Goal: Find specific page/section: Find specific page/section

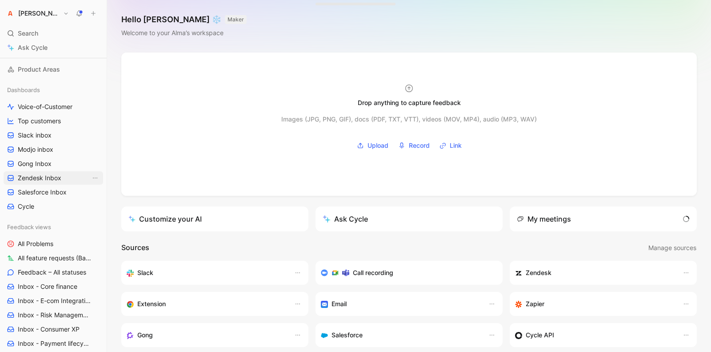
scroll to position [135, 0]
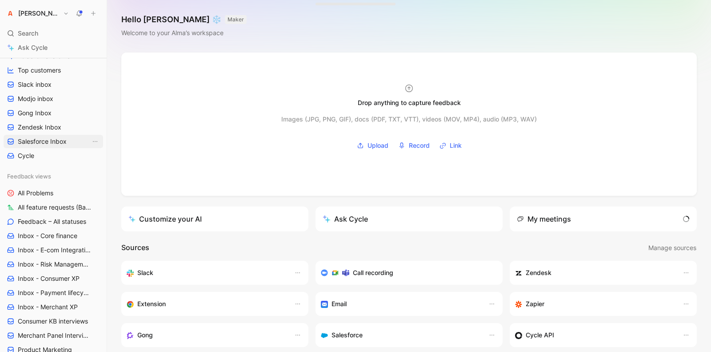
click at [53, 144] on span "Salesforce Inbox" at bounding box center [42, 141] width 49 height 9
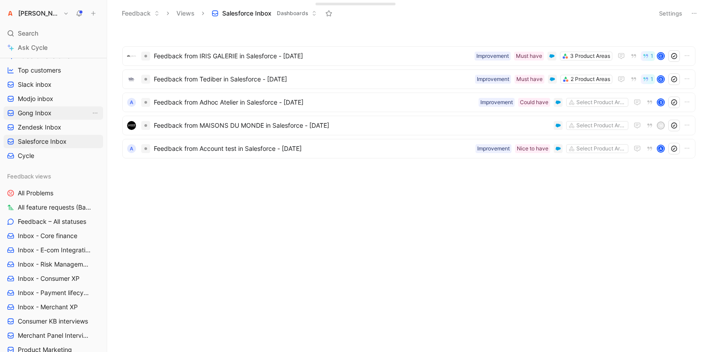
click at [52, 119] on link "Gong Inbox" at bounding box center [54, 112] width 100 height 13
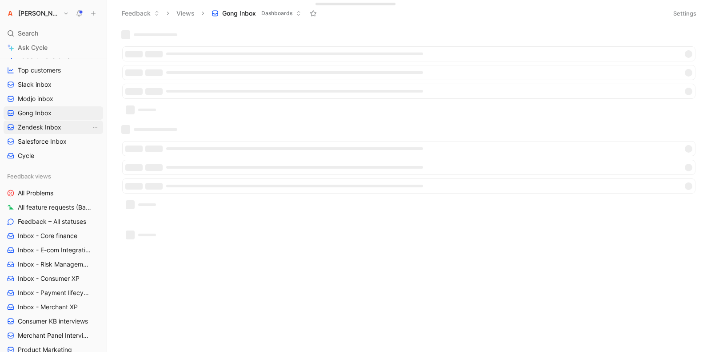
click at [50, 125] on span "Zendesk Inbox" at bounding box center [40, 127] width 44 height 9
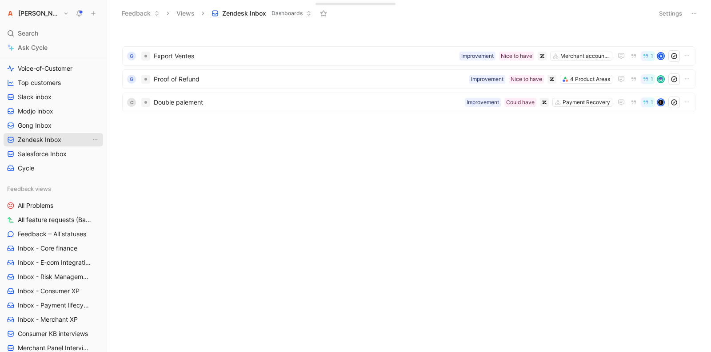
scroll to position [112, 0]
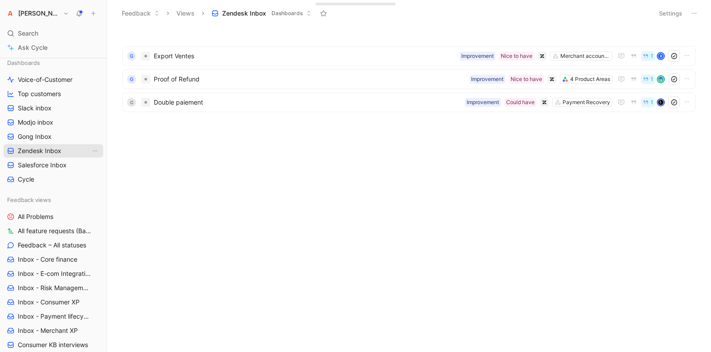
click at [48, 123] on span "Modjo inbox" at bounding box center [36, 122] width 36 height 9
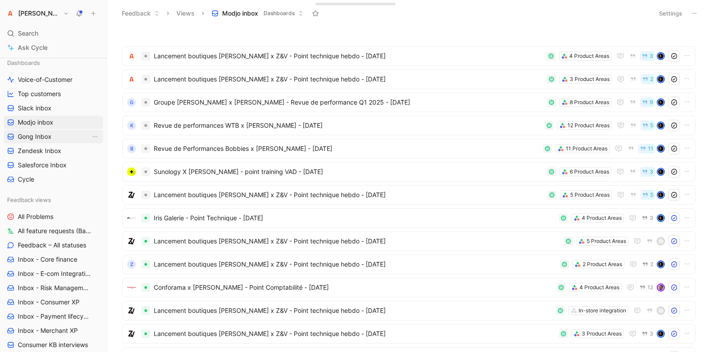
click at [48, 137] on span "Gong Inbox" at bounding box center [35, 136] width 34 height 9
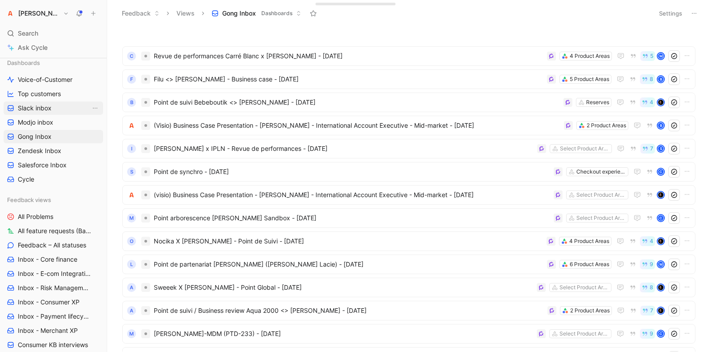
click at [46, 112] on span "Slack inbox" at bounding box center [35, 108] width 34 height 9
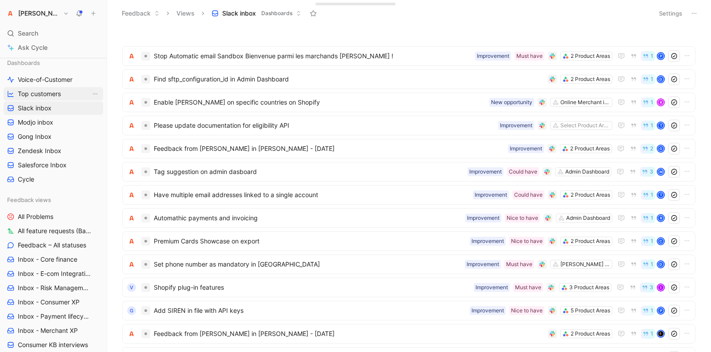
click at [44, 95] on span "Top customers" at bounding box center [39, 93] width 43 height 9
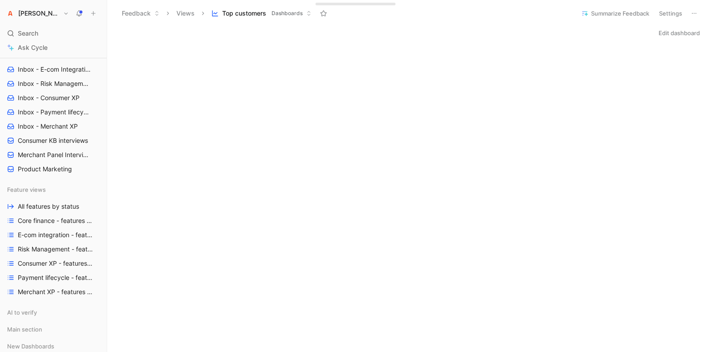
scroll to position [296, 0]
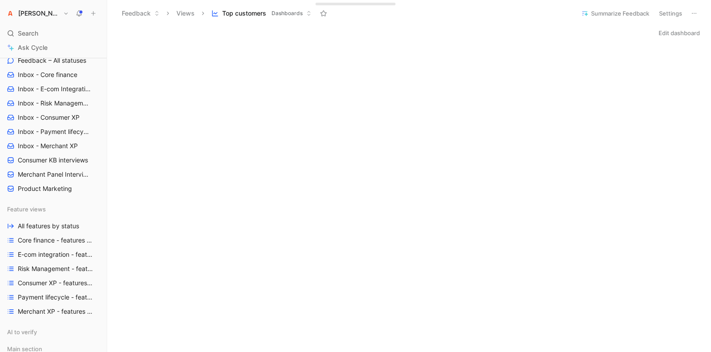
click at [43, 187] on span "Product Marketing" at bounding box center [45, 188] width 54 height 9
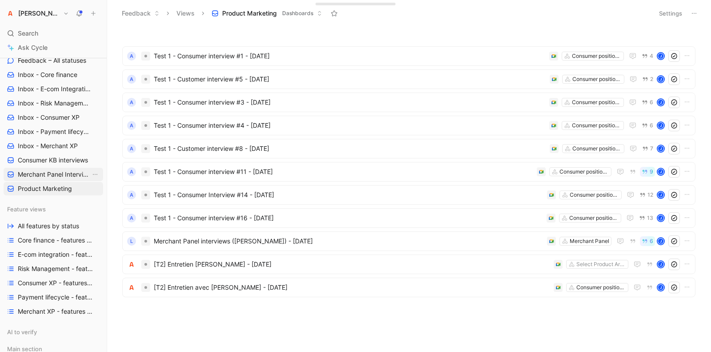
click at [45, 172] on span "Merchant Panel Interviews" at bounding box center [54, 174] width 73 height 9
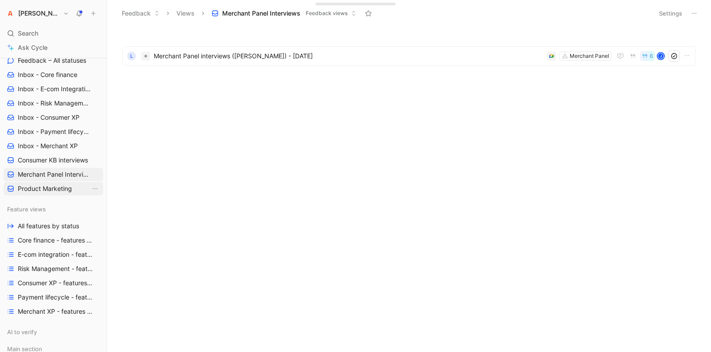
click at [44, 190] on span "Product Marketing" at bounding box center [45, 188] width 54 height 9
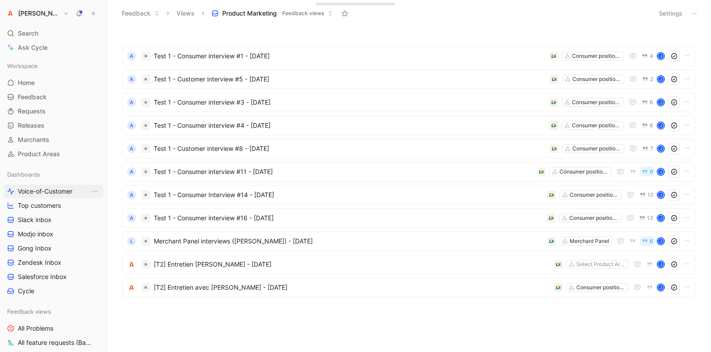
click at [43, 188] on span "Voice-of-Customer" at bounding box center [45, 191] width 55 height 9
